Goal: Information Seeking & Learning: Learn about a topic

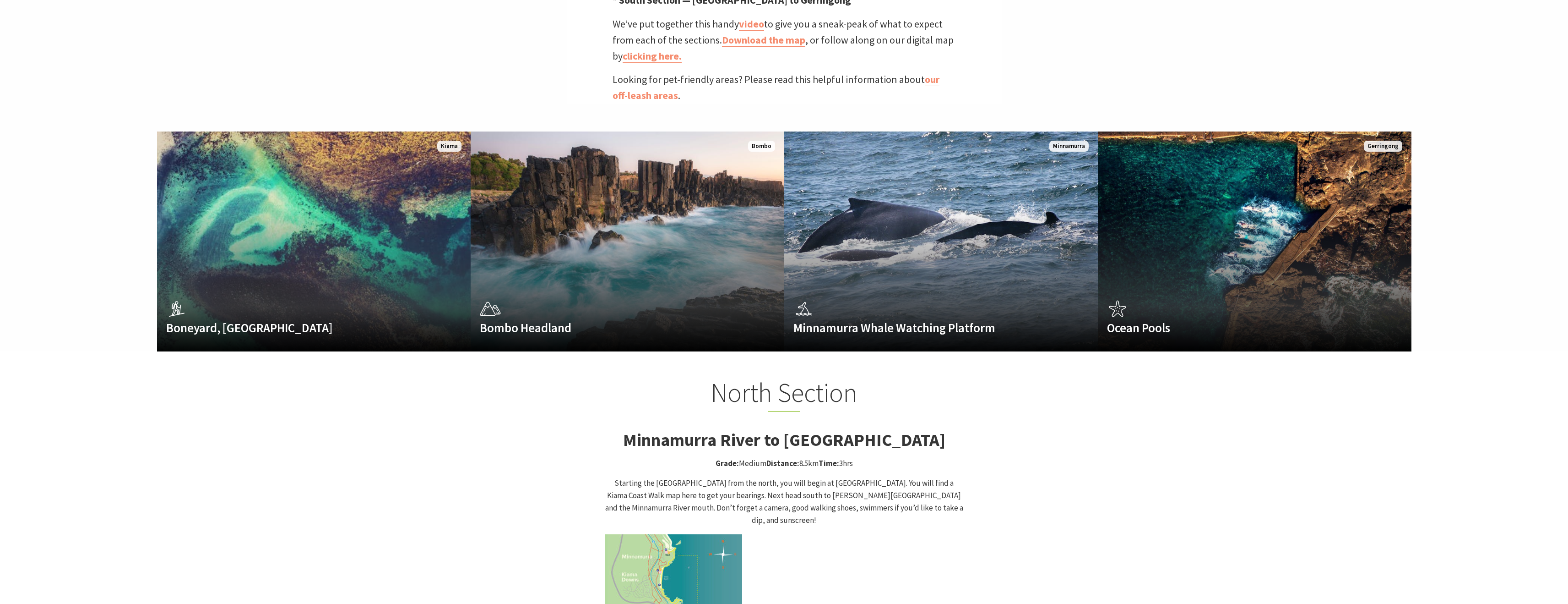
scroll to position [656, 0]
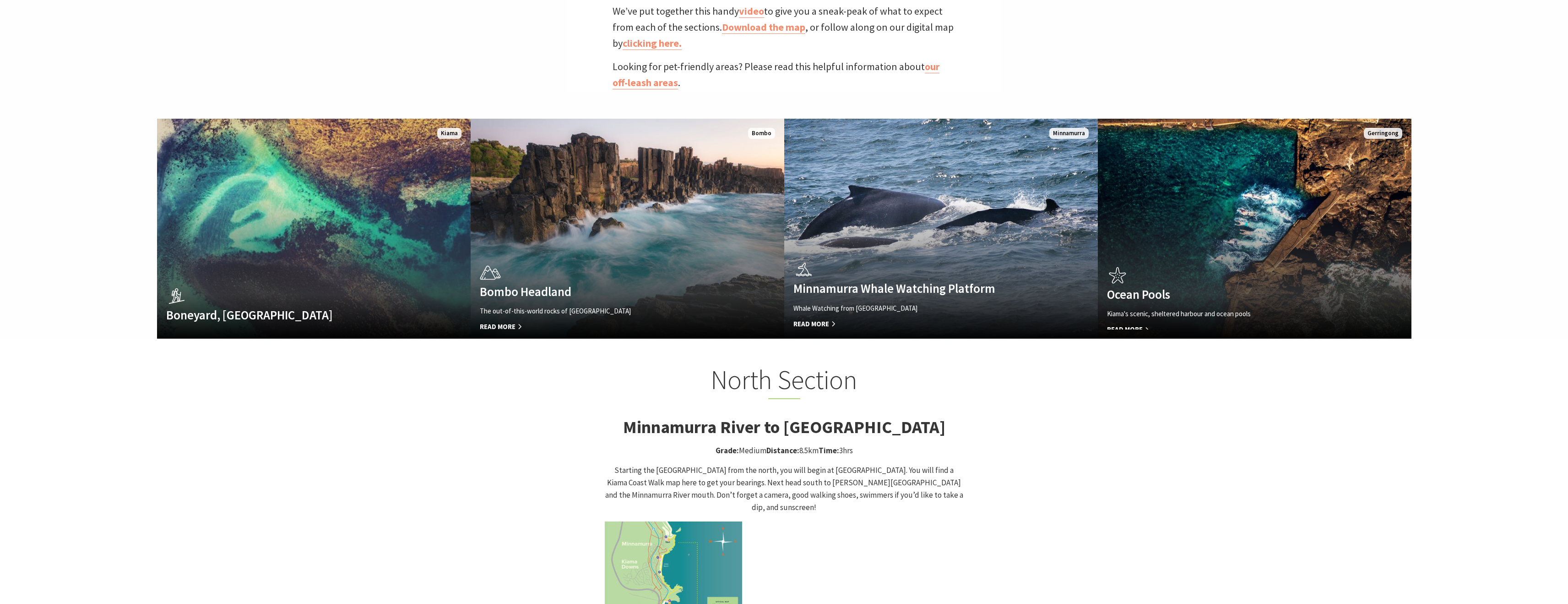
scroll to position [850, 0]
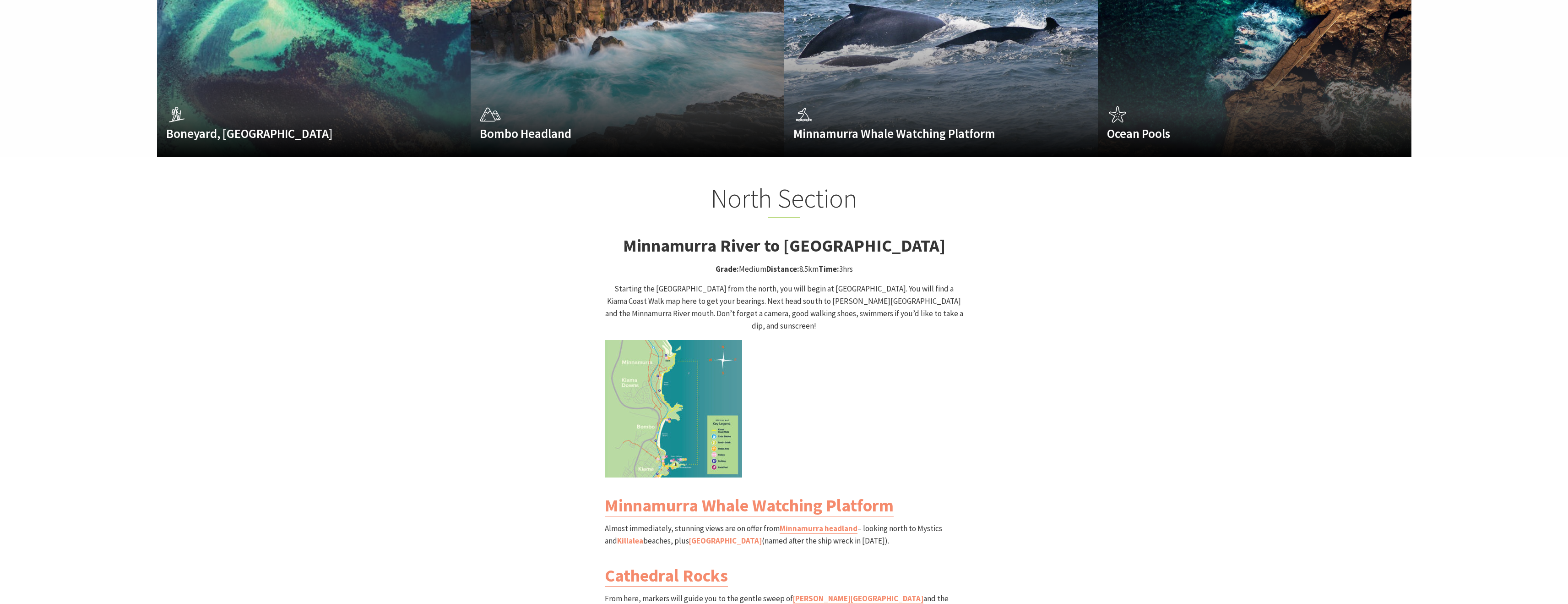
click at [660, 379] on img at bounding box center [673, 408] width 137 height 137
click at [660, 373] on img at bounding box center [673, 408] width 137 height 137
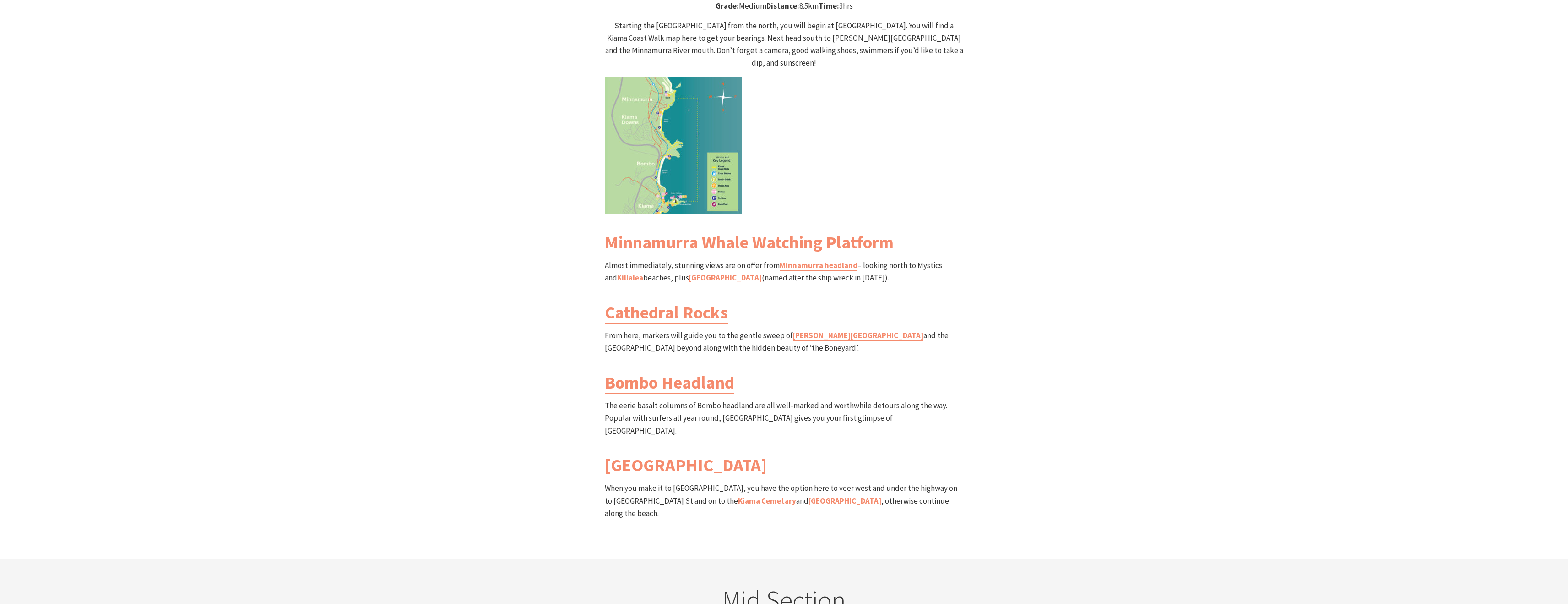
scroll to position [1116, 0]
